Goal: Task Accomplishment & Management: Use online tool/utility

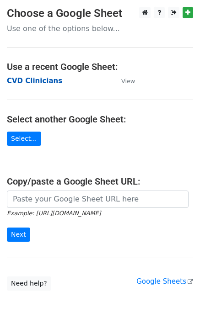
click at [45, 79] on strong "CVD Clinicians" at bounding box center [34, 81] width 55 height 8
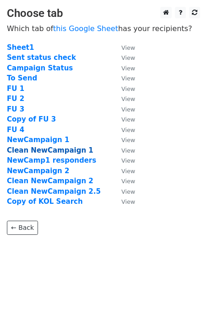
click at [67, 151] on strong "Clean NewCampaign 1" at bounding box center [50, 150] width 86 height 8
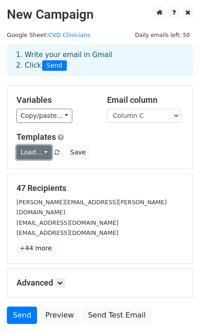
click at [40, 154] on link "Load..." at bounding box center [33, 152] width 35 height 14
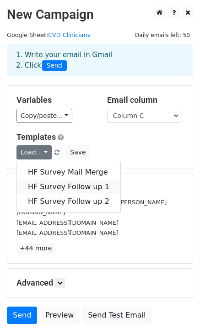
click at [53, 186] on link "HF Survey Follow up 1" at bounding box center [68, 187] width 103 height 15
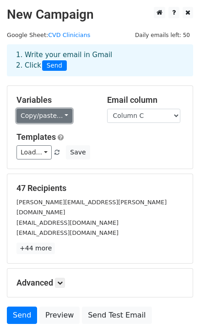
click at [51, 114] on link "Copy/paste..." at bounding box center [44, 116] width 56 height 14
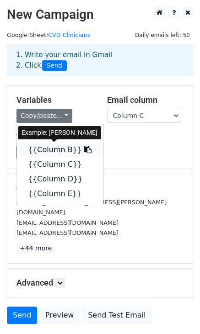
click at [52, 149] on link "{{Column B}}" at bounding box center [60, 150] width 86 height 15
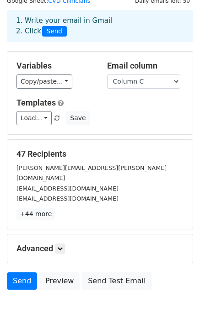
scroll to position [57, 0]
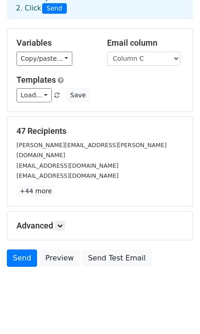
click at [63, 212] on div "Advanced Tracking Track Opens UTM Codes Track Clicks Filters Only include sprea…" at bounding box center [99, 226] width 185 height 28
click at [63, 223] on icon at bounding box center [59, 225] width 5 height 5
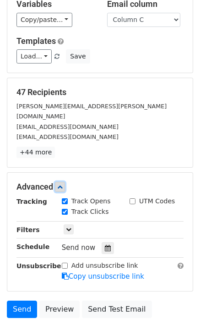
scroll to position [103, 0]
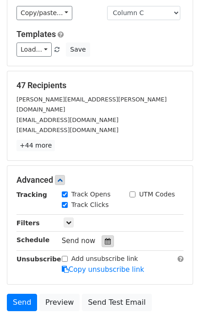
click at [107, 235] on div at bounding box center [107, 241] width 12 height 12
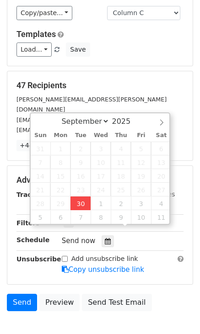
type input "2025-09-30 12:00"
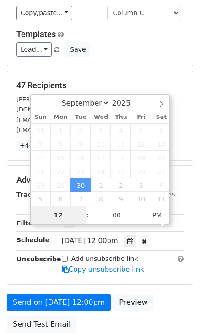
scroll to position [0, 0]
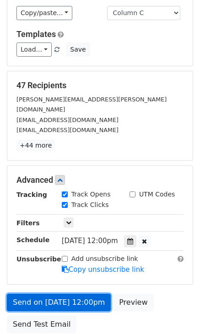
click at [51, 294] on link "Send on Sep 30 at 12:00pm" at bounding box center [59, 302] width 104 height 17
